Goal: Task Accomplishment & Management: Use online tool/utility

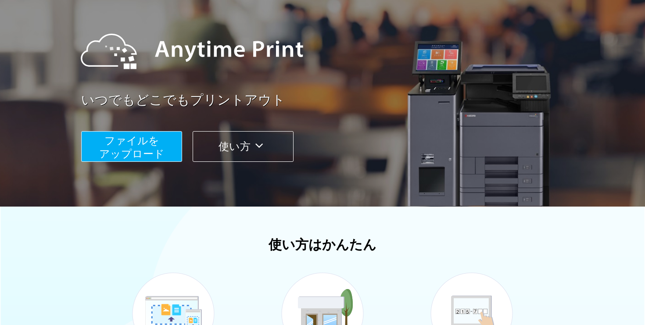
scroll to position [113, 0]
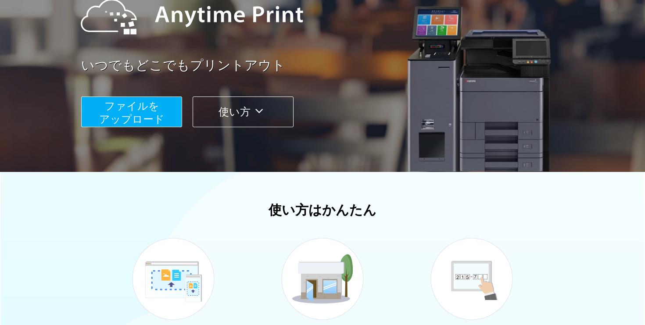
click at [151, 122] on span "ファイルを ​​アップロード" at bounding box center [131, 112] width 65 height 25
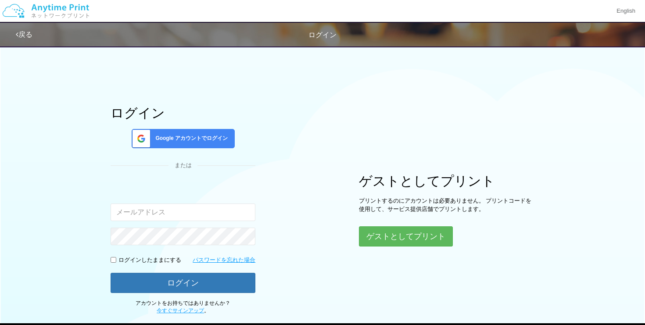
click at [399, 220] on div "ゲストとしてプリント プリントするのにアカウントは必要ありません。 プリントコードを使用して、サービス提供店舗でプリントします。 ゲストとしてプリント" at bounding box center [447, 210] width 176 height 73
click at [395, 238] on button "ゲストとしてプリント" at bounding box center [405, 236] width 93 height 19
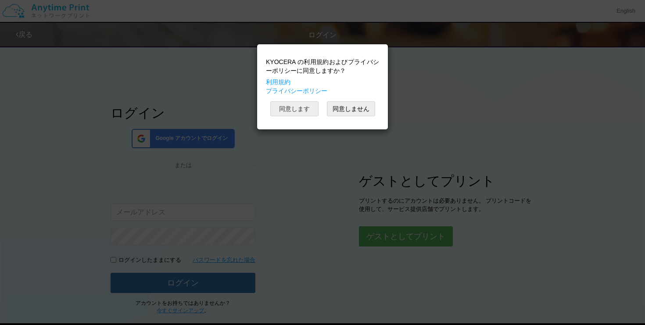
click at [300, 109] on button "同意します" at bounding box center [294, 108] width 48 height 15
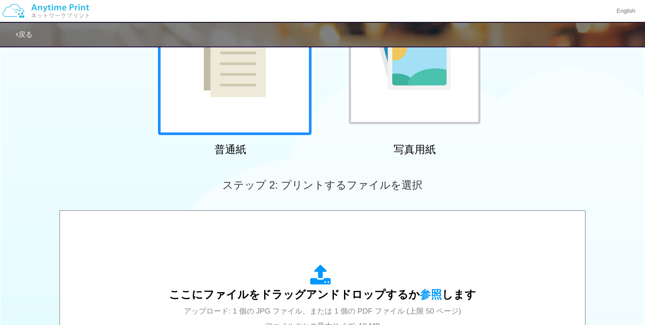
scroll to position [177, 0]
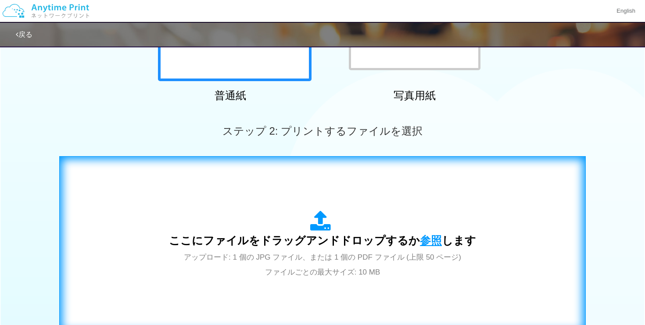
click at [428, 237] on span "参照" at bounding box center [431, 240] width 22 height 12
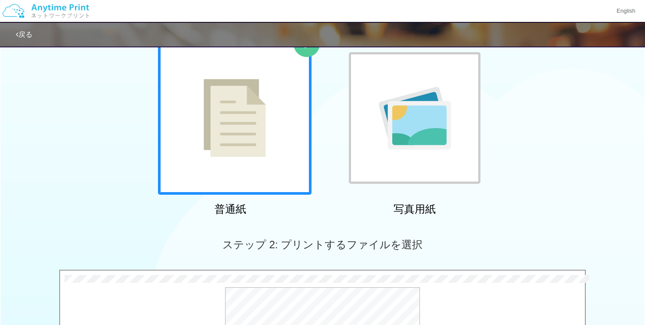
scroll to position [247, 0]
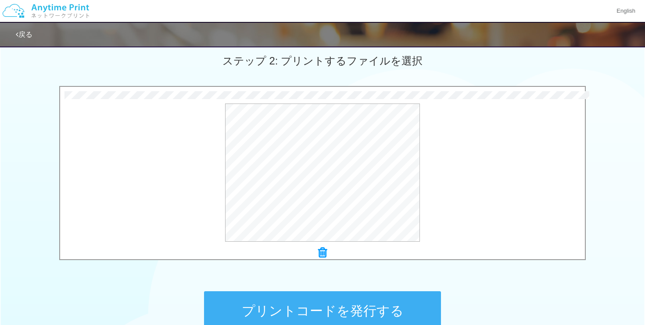
click at [277, 302] on button "プリントコードを発行する" at bounding box center [322, 311] width 237 height 40
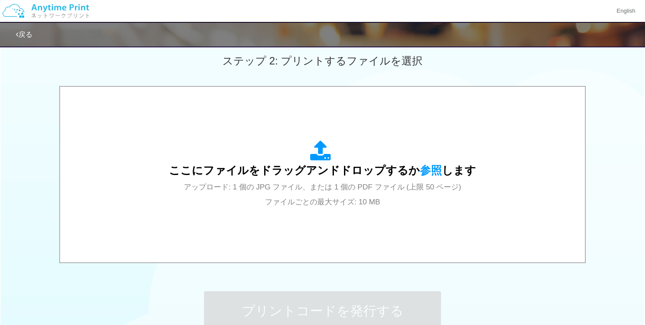
scroll to position [0, 0]
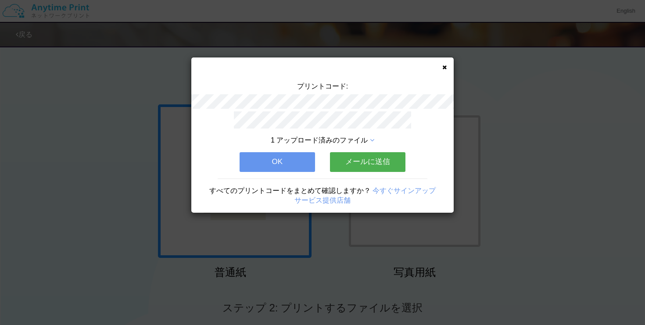
click at [445, 65] on icon at bounding box center [444, 68] width 4 height 6
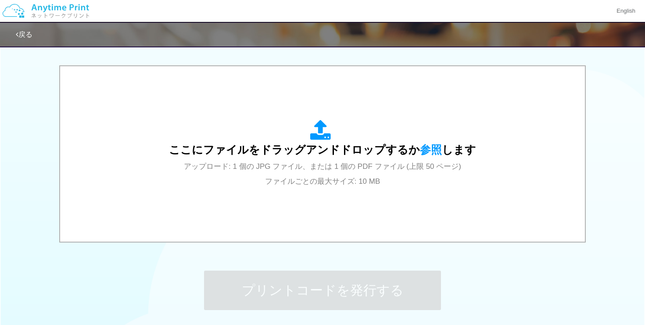
scroll to position [256, 0]
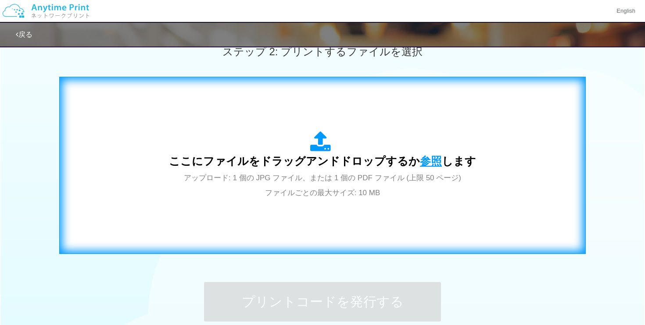
click at [420, 155] on div "ここにファイルをドラッグアンドドロップするか 参照 します アップロード: 1 個の JPG ファイル、または 1 個の PDF ファイル (上限 50 ペー…" at bounding box center [322, 165] width 307 height 68
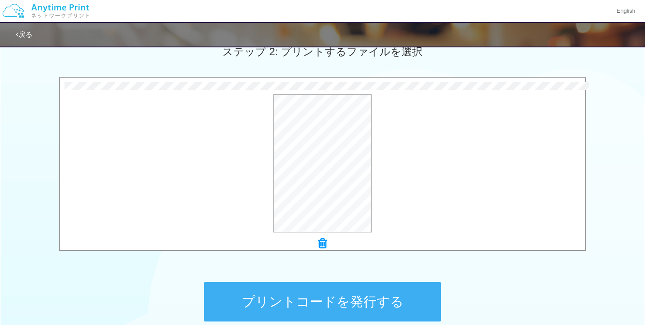
click at [348, 293] on button "プリントコードを発行する" at bounding box center [322, 302] width 237 height 40
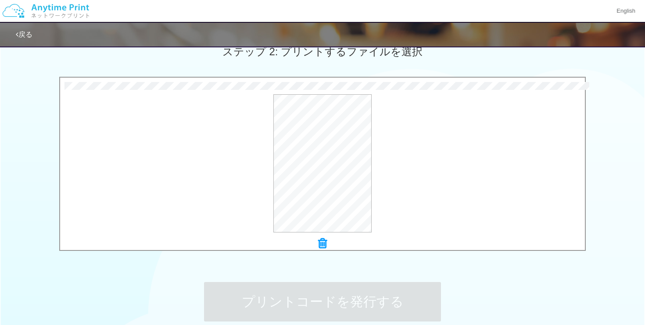
scroll to position [0, 0]
